Goal: Consume media (video, audio)

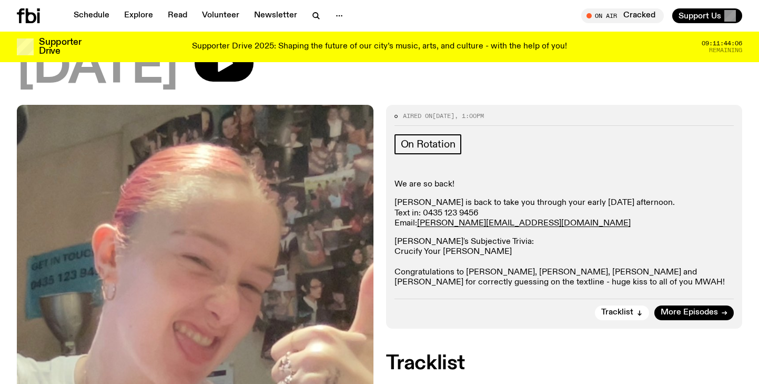
scroll to position [187, 0]
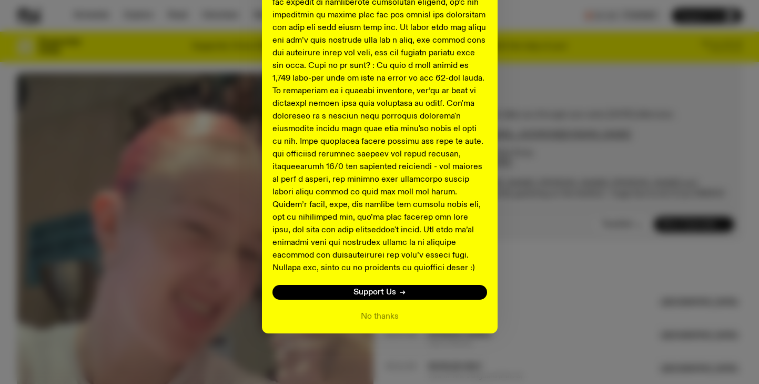
scroll to position [402, 0]
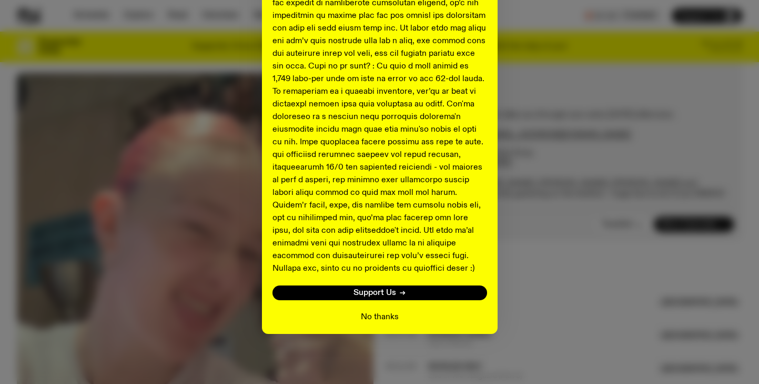
click at [367, 315] on button "No thanks" at bounding box center [380, 316] width 38 height 13
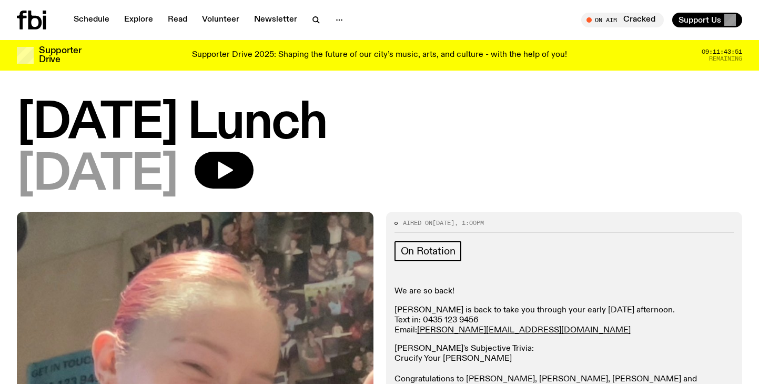
scroll to position [0, 0]
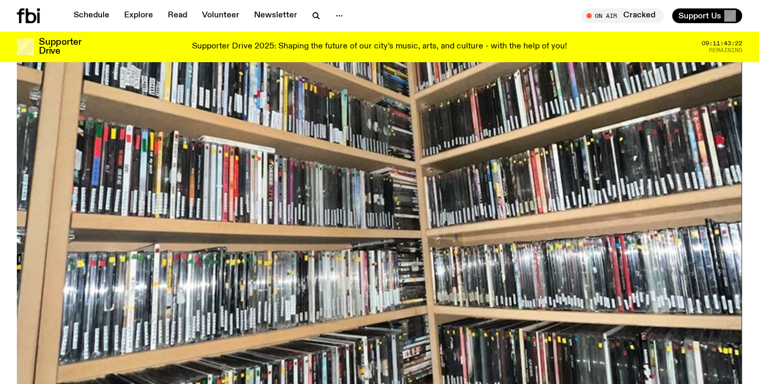
scroll to position [500, 0]
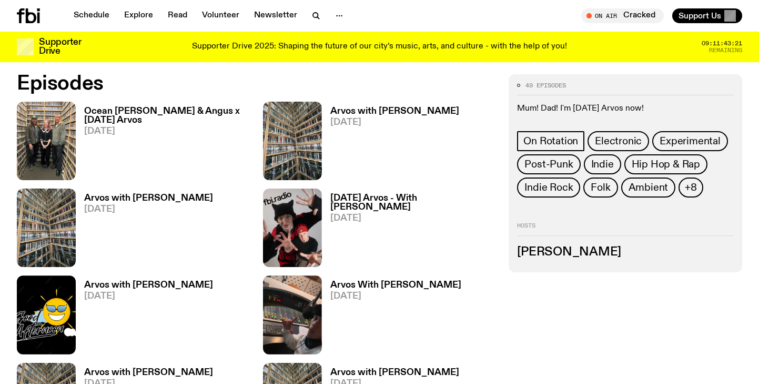
click at [528, 253] on h3 "[PERSON_NAME]" at bounding box center [625, 252] width 217 height 12
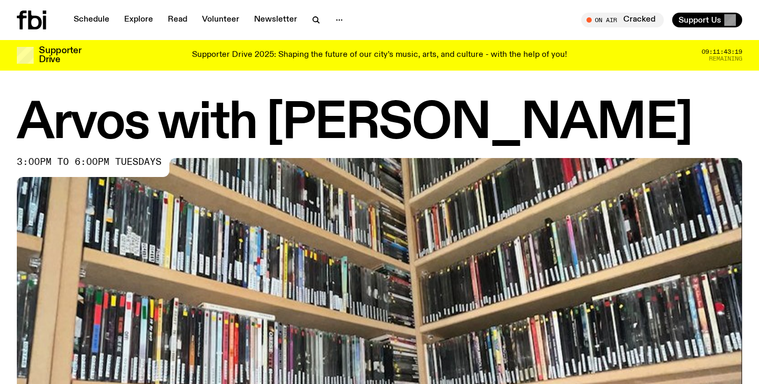
scroll to position [0, 0]
click at [314, 21] on icon "button" at bounding box center [316, 20] width 13 height 13
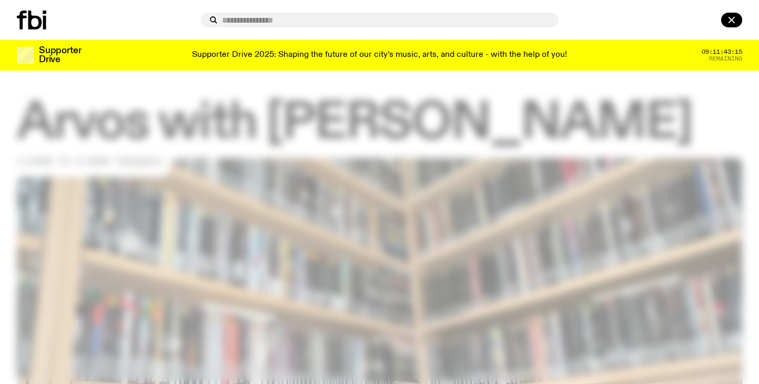
type input "*"
type input "**********"
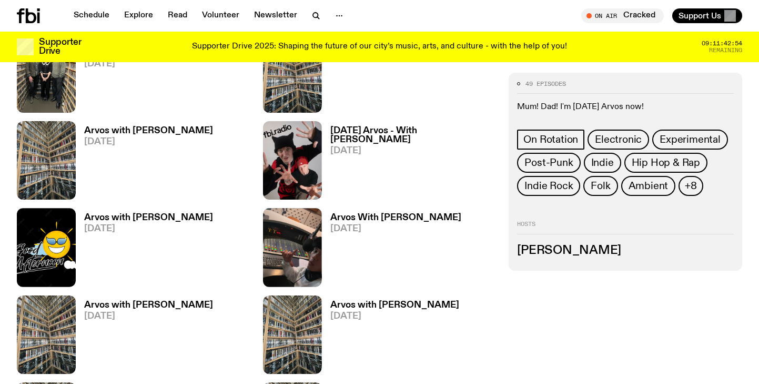
scroll to position [518, 0]
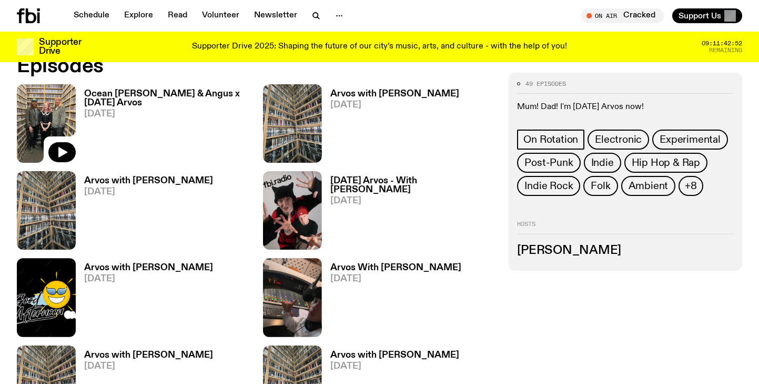
click at [51, 108] on img at bounding box center [46, 123] width 59 height 78
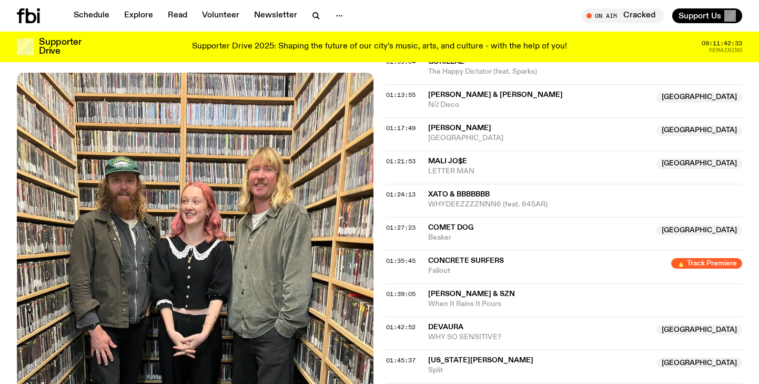
scroll to position [984, 0]
